Goal: Information Seeking & Learning: Get advice/opinions

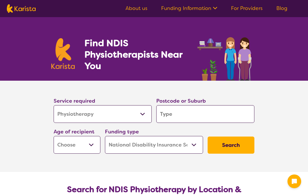
select select "Physiotherapy"
select select "NDIS"
select select "Physiotherapy"
select select "NDIS"
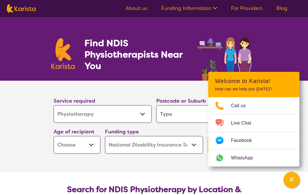
click at [171, 116] on input "search" at bounding box center [205, 114] width 98 height 18
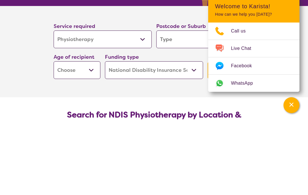
type input "7"
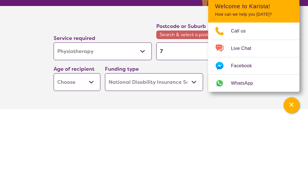
type input "73"
type input "731"
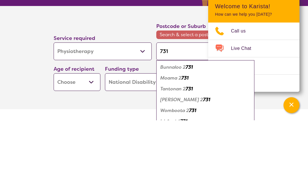
type input "7310"
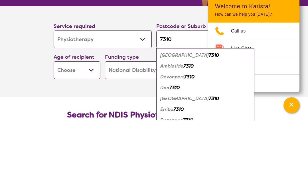
type input "7310"
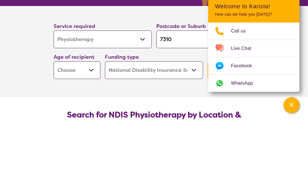
scroll to position [75, 0]
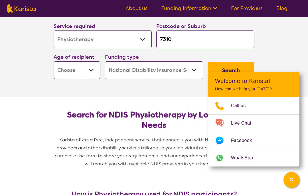
click at [92, 73] on select "Early Childhood - 0 to 9 Child - 10 to 11 Adolescent - 12 to 17 Adult - 18 to 6…" at bounding box center [77, 70] width 47 height 18
select select "AG"
click at [195, 72] on select "Home Care Package (HCP) National Disability Insurance Scheme (NDIS) I don't know" at bounding box center [154, 70] width 98 height 18
select select "i-don-t-know"
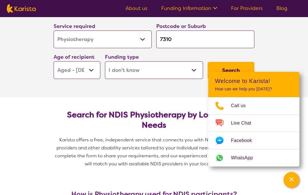
select select "i-don-t-know"
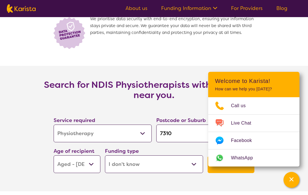
scroll to position [788, 0]
